Goal: Task Accomplishment & Management: Complete application form

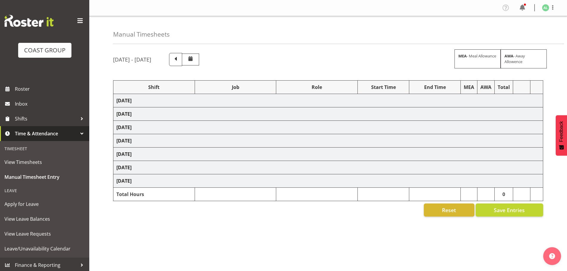
scroll to position [20, 0]
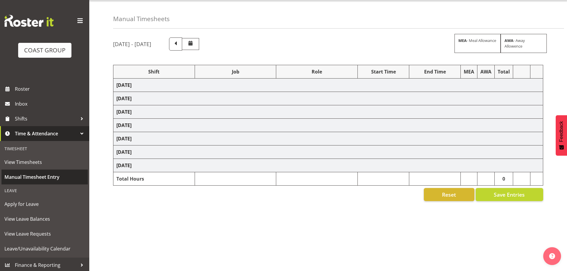
click at [38, 176] on span "Manual Timesheet Entry" at bounding box center [44, 177] width 80 height 9
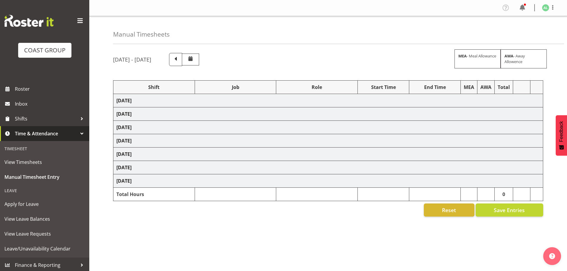
select select "10269"
select select "10497"
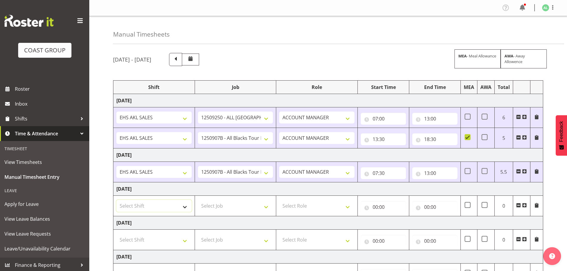
click at [128, 204] on select "Select Shift EHS AKL SALES" at bounding box center [153, 206] width 75 height 12
select select "1327"
click at [116, 200] on select "Select Shift EHS AKL SALES" at bounding box center [153, 206] width 75 height 12
click at [223, 208] on select "Select Job 1 Carlton Events 1 [PERSON_NAME][GEOGRAPHIC_DATA] 1 [PERSON_NAME][GE…" at bounding box center [235, 206] width 75 height 12
select select "10191"
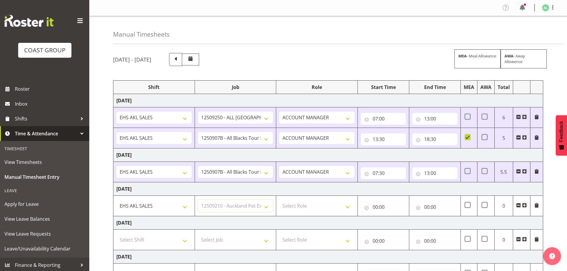
click at [198, 200] on select "Select Job 1 Carlton Events 1 [PERSON_NAME][GEOGRAPHIC_DATA] 1 [PERSON_NAME][GE…" at bounding box center [235, 206] width 75 height 12
click at [295, 208] on select "Select Role ACCOUNT MANAGER Account Manager" at bounding box center [316, 206] width 75 height 12
select select "197"
click at [279, 200] on select "Select Role ACCOUNT MANAGER Account Manager" at bounding box center [316, 206] width 75 height 12
click at [378, 207] on input "00:00" at bounding box center [383, 207] width 45 height 12
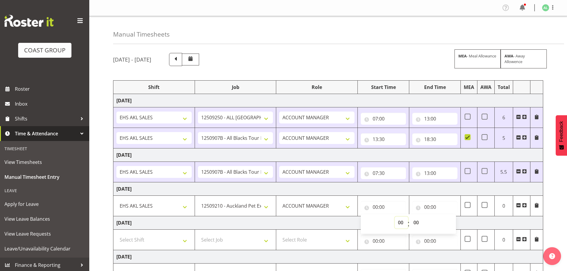
click at [401, 223] on select "00 01 02 03 04 05 06 07 08 09 10 11 12 13 14 15 16 17 18 19 20 21 22 23" at bounding box center [401, 223] width 13 height 12
select select "7"
click at [395, 217] on select "00 01 02 03 04 05 06 07 08 09 10 11 12 13 14 15 16 17 18 19 20 21 22 23" at bounding box center [401, 223] width 13 height 12
type input "07:00"
click at [429, 207] on input "00:00" at bounding box center [434, 207] width 45 height 12
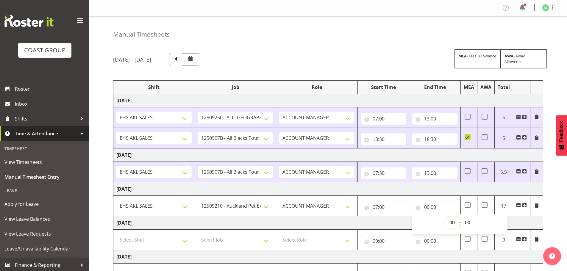
click at [453, 222] on select "00 01 02 03 04 05 06 07 08 09 10 11 12 13 14 15 16 17 18 19 20 21 22 23" at bounding box center [452, 223] width 13 height 12
select select "10"
click at [446, 217] on select "00 01 02 03 04 05 06 07 08 09 10 11 12 13 14 15 16 17 18 19 20 21 22 23" at bounding box center [452, 223] width 13 height 12
type input "10:00"
click at [525, 205] on span at bounding box center [524, 205] width 5 height 5
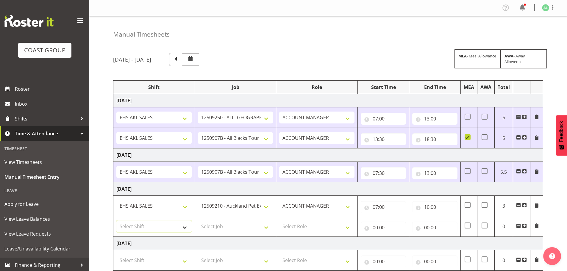
click at [141, 228] on select "Select Shift EHS AKL SALES" at bounding box center [153, 227] width 75 height 12
select select "1327"
click at [116, 221] on select "Select Shift EHS AKL SALES" at bounding box center [153, 227] width 75 height 12
click at [213, 225] on select "Select Job 1 Carlton Events 1 [PERSON_NAME][GEOGRAPHIC_DATA] 1 [PERSON_NAME][GE…" at bounding box center [235, 227] width 75 height 12
select select "10497"
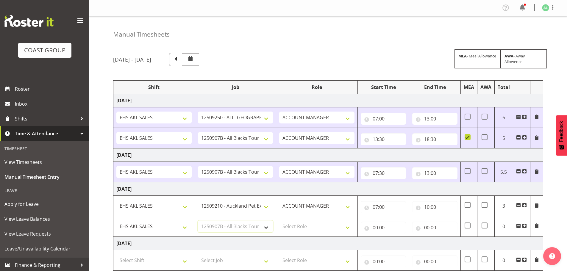
click at [198, 221] on select "Select Job 1 Carlton Events 1 [PERSON_NAME][GEOGRAPHIC_DATA] 1 [PERSON_NAME][GE…" at bounding box center [235, 227] width 75 height 12
click at [296, 229] on select "Select Role ACCOUNT MANAGER Account Manager" at bounding box center [316, 227] width 75 height 12
select select "197"
click at [279, 221] on select "Select Role ACCOUNT MANAGER Account Manager" at bounding box center [316, 227] width 75 height 12
click at [391, 227] on input "00:00" at bounding box center [383, 228] width 45 height 12
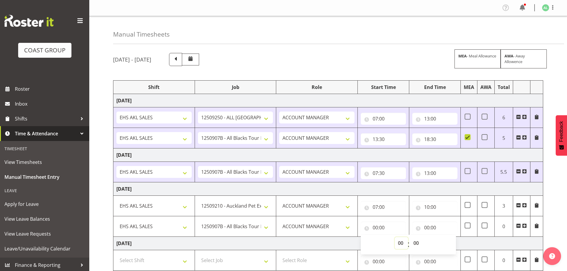
click at [400, 242] on select "00 01 02 03 04 05 06 07 08 09 10 11 12 13 14 15 16 17 18 19 20 21 22 23" at bounding box center [401, 243] width 13 height 12
select select "10"
click at [395, 237] on select "00 01 02 03 04 05 06 07 08 09 10 11 12 13 14 15 16 17 18 19 20 21 22 23" at bounding box center [401, 243] width 13 height 12
type input "10:00"
click at [434, 224] on input "00:00" at bounding box center [434, 228] width 45 height 12
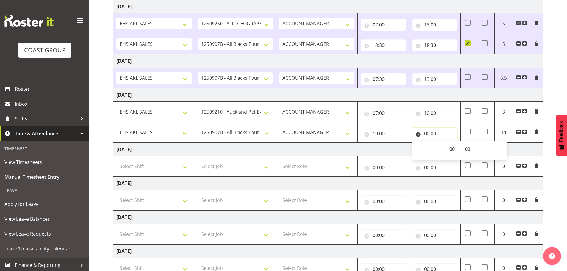
scroll to position [99, 0]
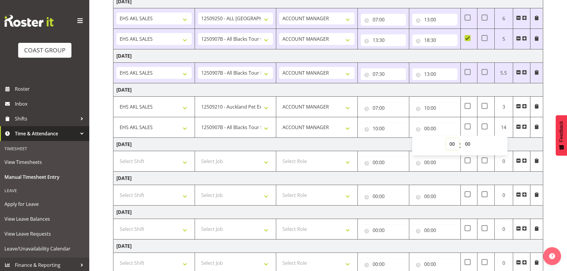
click at [454, 143] on select "00 01 02 03 04 05 06 07 08 09 10 11 12 13 14 15 16 17 18 19 20 21 22 23" at bounding box center [452, 144] width 13 height 12
select select "16"
click at [446, 138] on select "00 01 02 03 04 05 06 07 08 09 10 11 12 13 14 15 16 17 18 19 20 21 22 23" at bounding box center [452, 144] width 13 height 12
type input "16:00"
click at [391, 141] on td "[DATE]" at bounding box center [328, 144] width 430 height 13
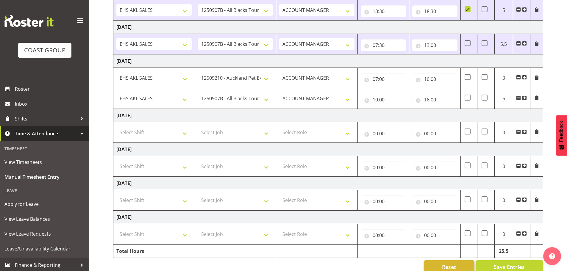
scroll to position [139, 0]
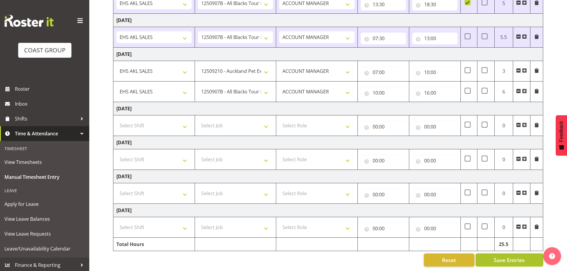
click at [513, 257] on span "Save Entries" at bounding box center [509, 260] width 31 height 8
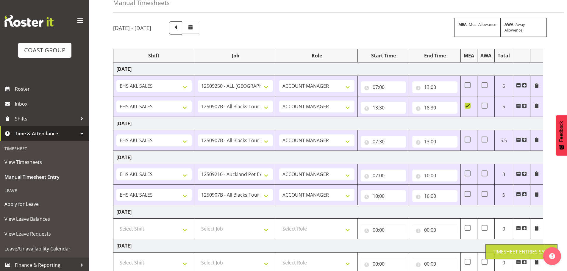
scroll to position [0, 0]
